Goal: Information Seeking & Learning: Find specific page/section

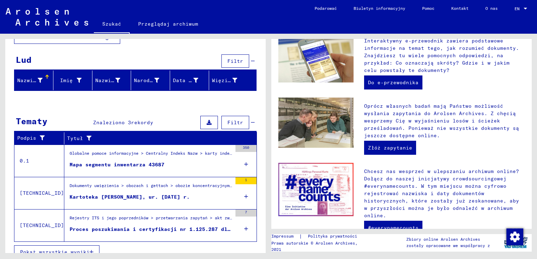
scroll to position [242, 0]
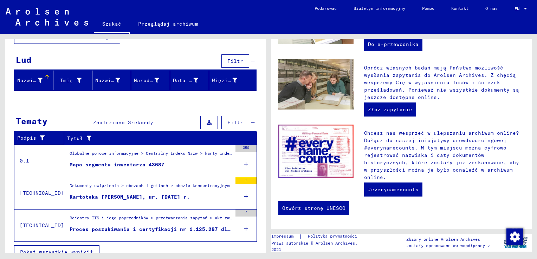
click at [64, 249] on span "Pokaż wszystkie wyniki" at bounding box center [55, 252] width 70 height 6
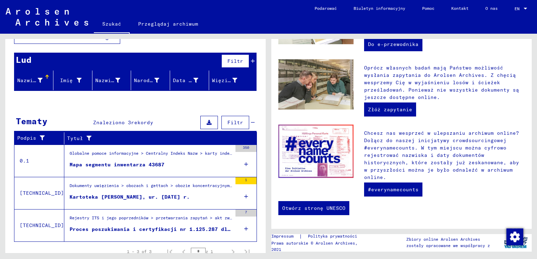
scroll to position [59, 0]
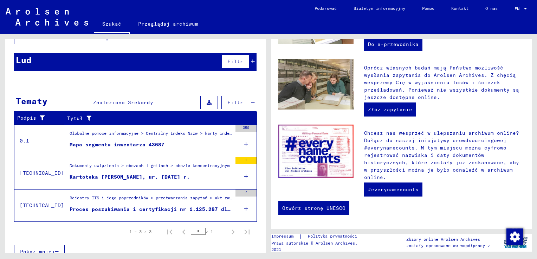
click at [126, 141] on div "Mapa segmentu inwentarza 43687" at bounding box center [117, 144] width 95 height 7
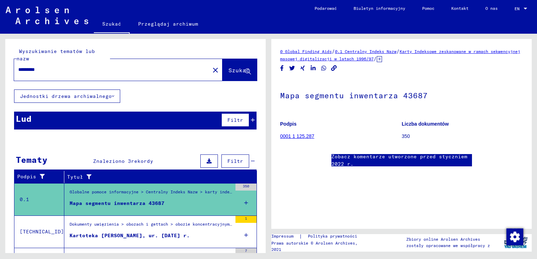
click at [172, 25] on link "Przeglądaj archiwum" at bounding box center [168, 23] width 77 height 17
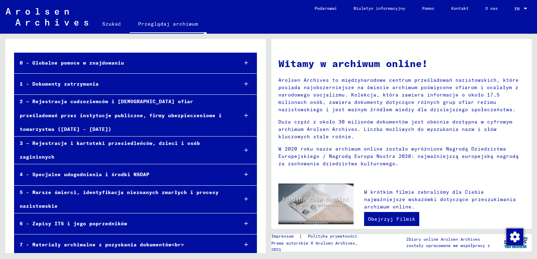
scroll to position [35, 0]
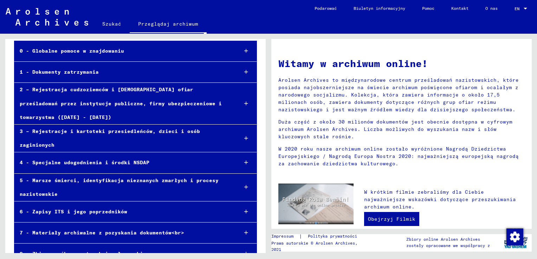
click at [69, 74] on div "1 - Dokumenty zatrzymania" at bounding box center [123, 72] width 218 height 14
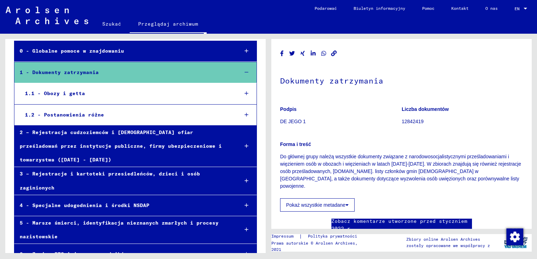
click at [82, 117] on div "1.2 - Postanowienia różne" at bounding box center [126, 115] width 213 height 14
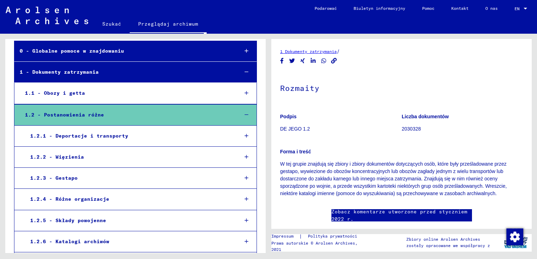
click at [74, 158] on div "1.2.2 - Więzienia" at bounding box center [129, 157] width 208 height 14
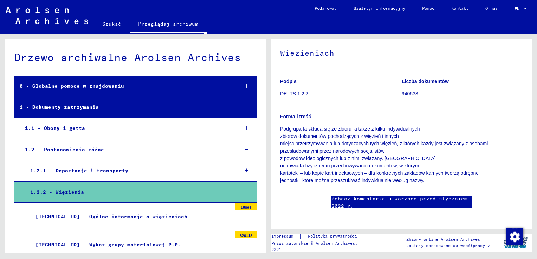
click at [79, 193] on div "1.2.2 - Więzienia" at bounding box center [129, 193] width 208 height 14
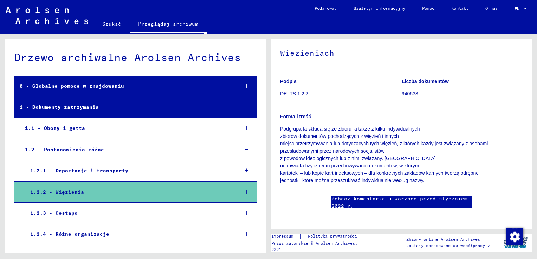
click at [68, 213] on div "1.2.3 - Gestapo" at bounding box center [129, 214] width 208 height 14
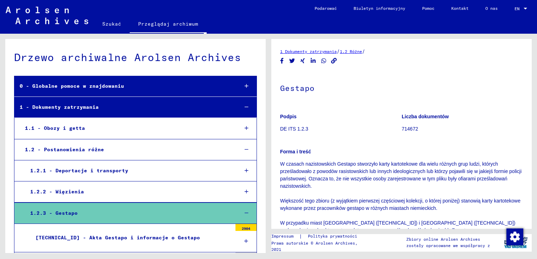
click at [323, 51] on link "1 Dokumenty zatrzymania" at bounding box center [308, 51] width 57 height 5
click at [111, 19] on link "Szukać" at bounding box center [112, 23] width 36 height 17
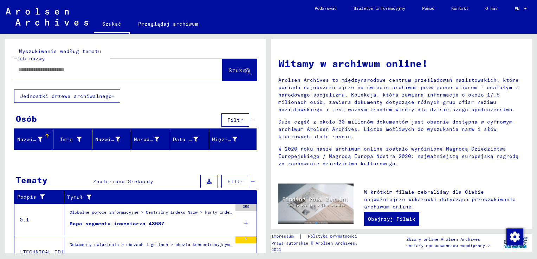
click at [113, 71] on input "text" at bounding box center [109, 69] width 183 height 7
click at [234, 70] on span "Szukać" at bounding box center [239, 70] width 21 height 7
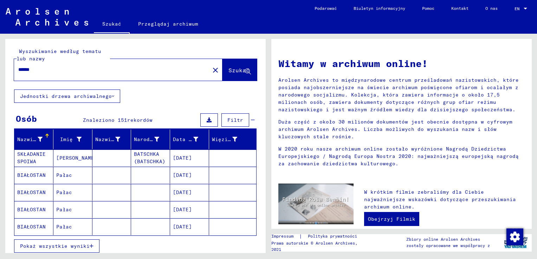
click at [84, 70] on input "******" at bounding box center [109, 69] width 183 height 7
type input "**********"
click at [229, 67] on span "Szukać" at bounding box center [239, 70] width 21 height 7
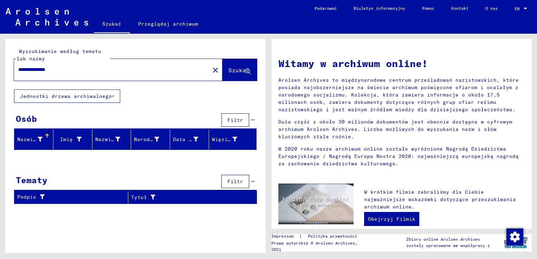
click at [238, 177] on button "Filtr" at bounding box center [236, 181] width 28 height 13
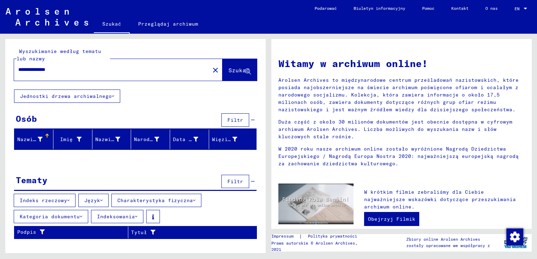
click at [242, 68] on span "Szukać" at bounding box center [239, 70] width 21 height 7
click at [249, 71] on icon at bounding box center [248, 72] width 6 height 6
click at [63, 98] on font "Jednostki drzewa archiwalnego" at bounding box center [66, 96] width 92 height 6
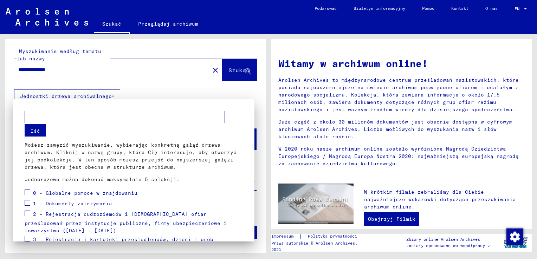
click at [317, 8] on div at bounding box center [268, 129] width 537 height 259
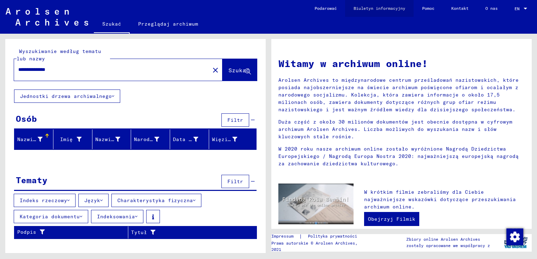
click at [379, 8] on link "Biuletyn informacyjny" at bounding box center [379, 8] width 69 height 17
